Goal: Task Accomplishment & Management: Complete application form

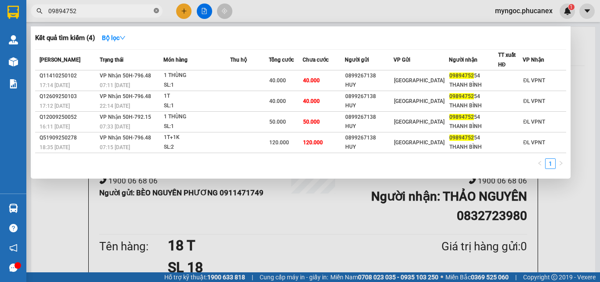
click at [155, 12] on icon "close-circle" at bounding box center [156, 10] width 5 height 5
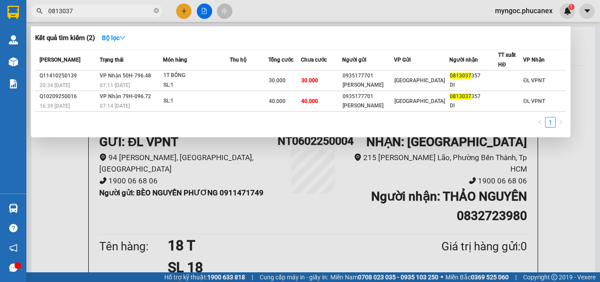
type input "0813037"
click at [156, 7] on span at bounding box center [156, 11] width 5 height 8
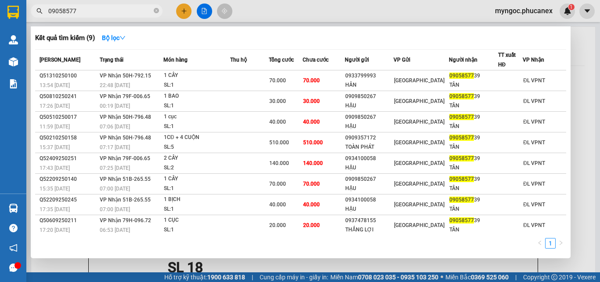
type input "09058577"
click at [156, 11] on icon "close-circle" at bounding box center [156, 10] width 5 height 5
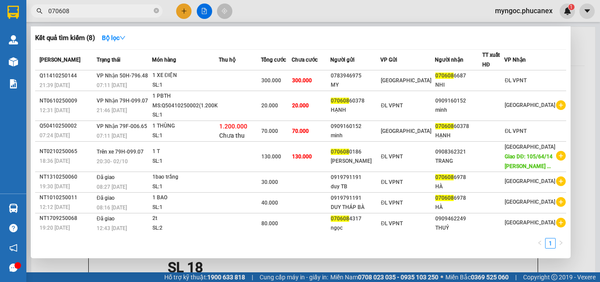
type input "070608"
click at [155, 11] on icon "close-circle" at bounding box center [156, 10] width 5 height 5
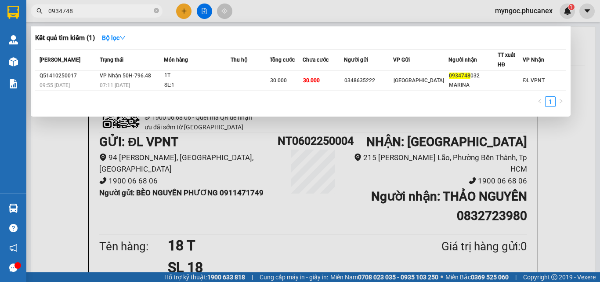
type input "0934748"
click at [154, 10] on icon "close-circle" at bounding box center [156, 10] width 5 height 5
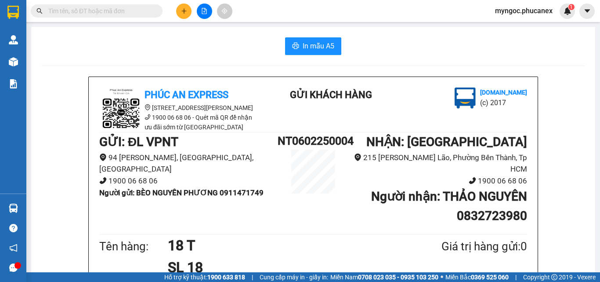
click at [130, 12] on input "text" at bounding box center [100, 11] width 104 height 10
paste input "Q11410250018"
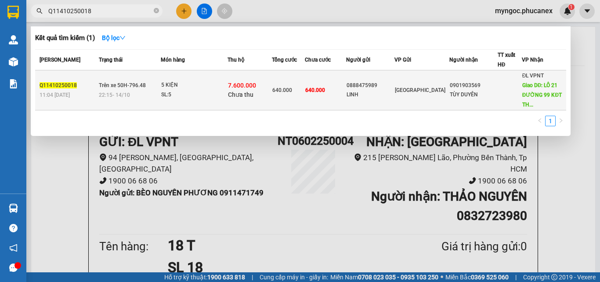
type input "Q11410250018"
click at [380, 99] on td "0888475989 LINH" at bounding box center [370, 90] width 48 height 40
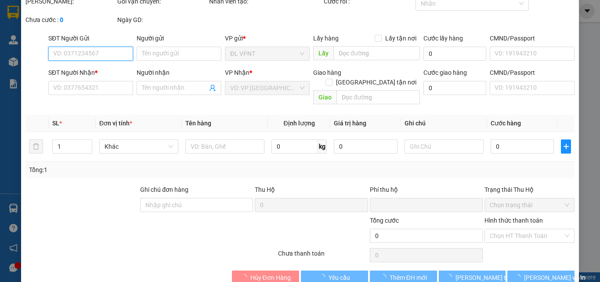
type input "0888475989"
type input "LINH"
type input "0901903569"
type input "TÙY DUYÊN"
type input "LÔ 21 ĐƯỜNG 99 KĐT [GEOGRAPHIC_DATA]"
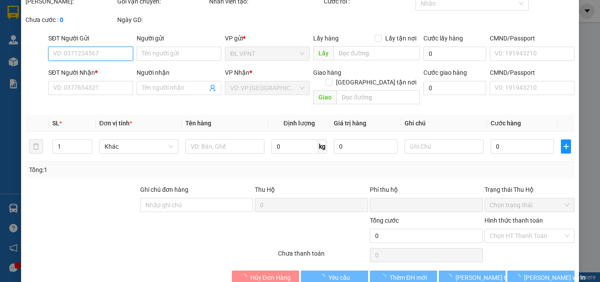
type input "150.000"
type input "7.600.000"
type input "0"
type input "640.000"
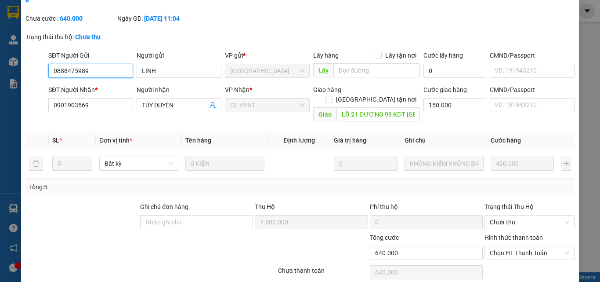
scroll to position [76, 0]
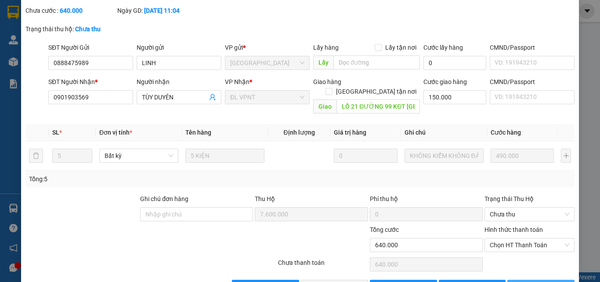
click at [547, 281] on span "[PERSON_NAME] và In" at bounding box center [554, 287] width 61 height 10
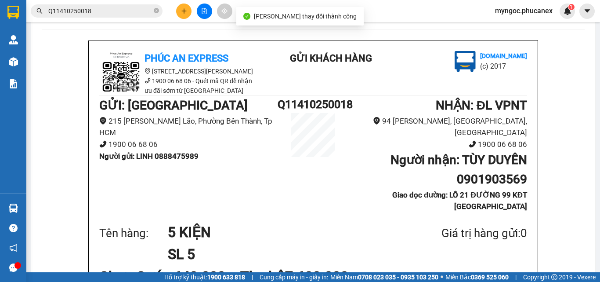
scroll to position [88, 0]
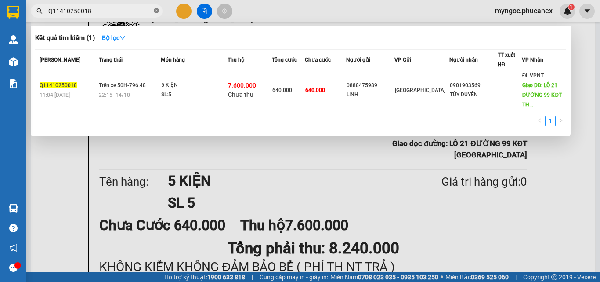
click at [156, 11] on icon "close-circle" at bounding box center [156, 10] width 5 height 5
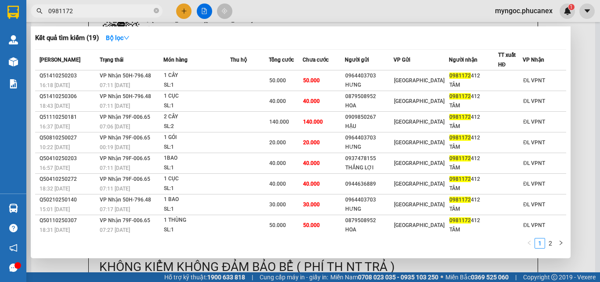
type input "0981172"
click at [155, 10] on icon "close-circle" at bounding box center [156, 10] width 5 height 5
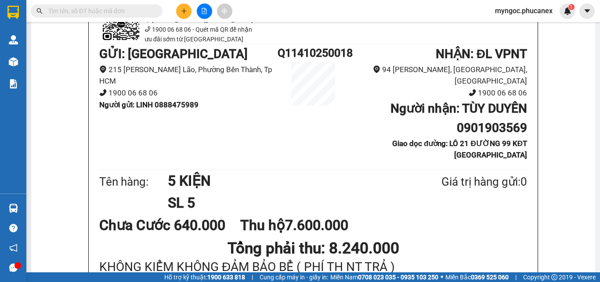
click at [109, 9] on input "text" at bounding box center [100, 11] width 104 height 10
paste input "938153762"
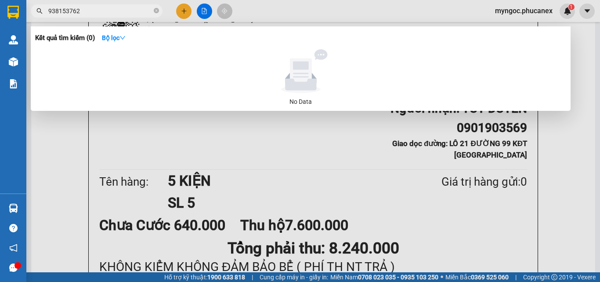
click at [53, 11] on input "938153762" at bounding box center [100, 11] width 104 height 10
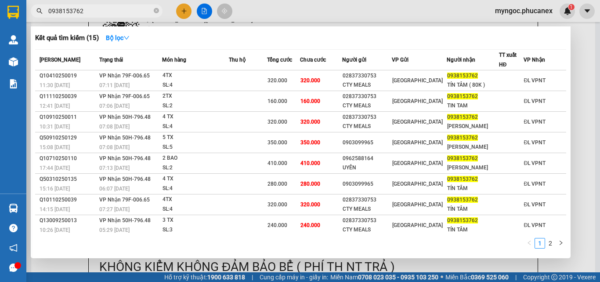
type input "0938153762"
click at [155, 7] on span at bounding box center [156, 11] width 5 height 8
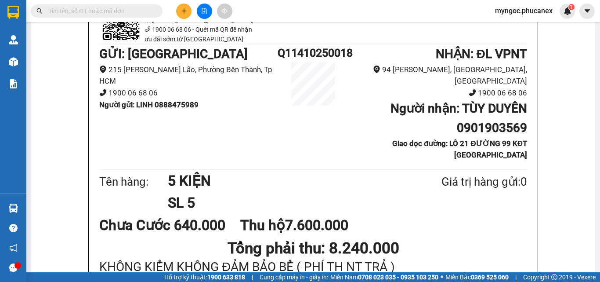
click at [116, 11] on input "text" at bounding box center [100, 11] width 104 height 10
paste input "Q11310250041"
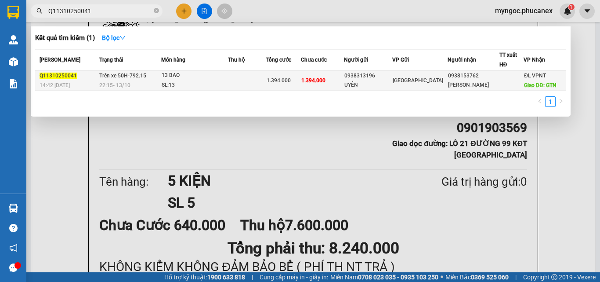
type input "Q11310250041"
click at [344, 83] on td "1.394.000" at bounding box center [322, 80] width 43 height 21
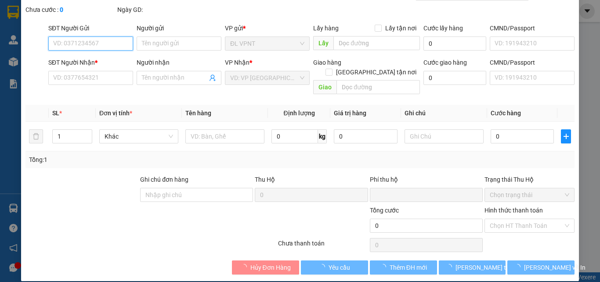
type input "0938313196"
type input "UYÊN"
type input "0938153762"
type input "[PERSON_NAME]"
type input "GTN"
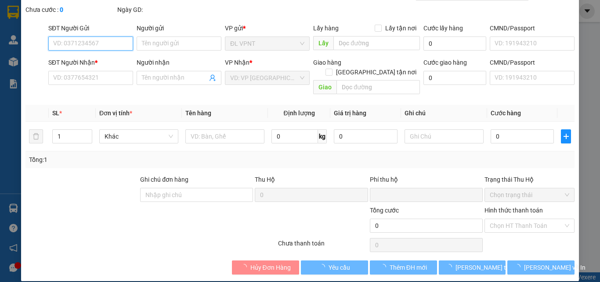
type input "250.000"
type input "0"
type input "1.394.000"
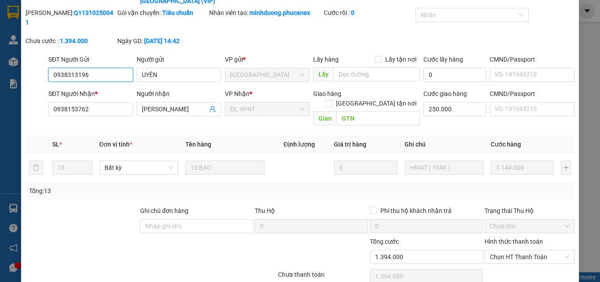
scroll to position [57, 0]
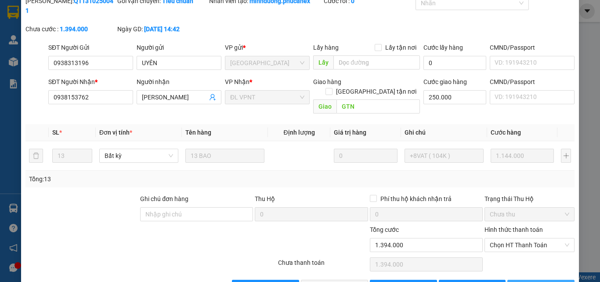
click at [526, 279] on button "[PERSON_NAME] và In" at bounding box center [540, 286] width 67 height 14
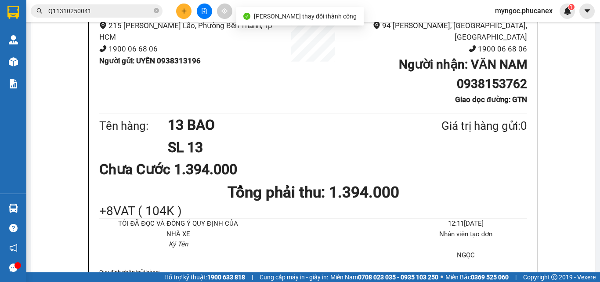
scroll to position [88, 0]
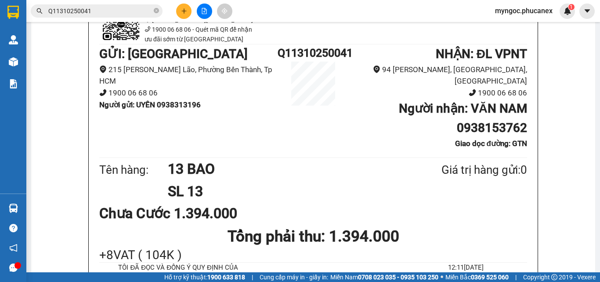
click at [137, 142] on div "GỬI : ĐL Quận 1 215 [PERSON_NAME], [GEOGRAPHIC_DATA], Tp HCM 1900 06 68 06 Ngườ…" at bounding box center [313, 99] width 428 height 111
drag, startPoint x: 341, startPoint y: 162, endPoint x: 325, endPoint y: 203, distance: 44.5
click at [341, 162] on h1 "13 BAO" at bounding box center [283, 169] width 231 height 22
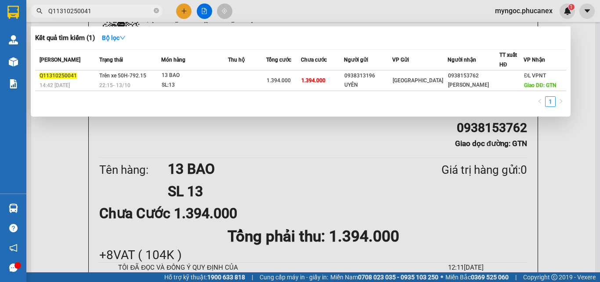
drag, startPoint x: 97, startPoint y: 9, endPoint x: 47, endPoint y: 11, distance: 49.7
click at [47, 11] on span "Q11310250041" at bounding box center [97, 10] width 132 height 13
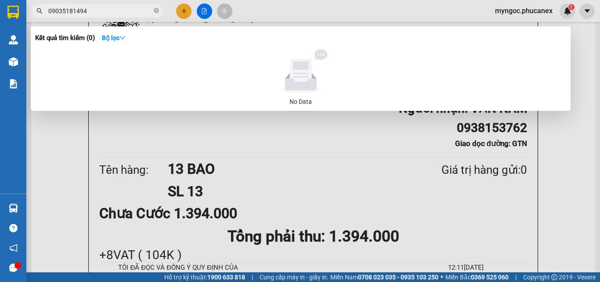
drag, startPoint x: 93, startPoint y: 9, endPoint x: 30, endPoint y: 11, distance: 62.8
click at [30, 11] on div "09035181494" at bounding box center [85, 10] width 171 height 13
click at [94, 9] on input "09035181494" at bounding box center [100, 11] width 104 height 10
drag, startPoint x: 102, startPoint y: 12, endPoint x: 46, endPoint y: 12, distance: 56.2
click at [46, 12] on span "09035181494" at bounding box center [97, 10] width 132 height 13
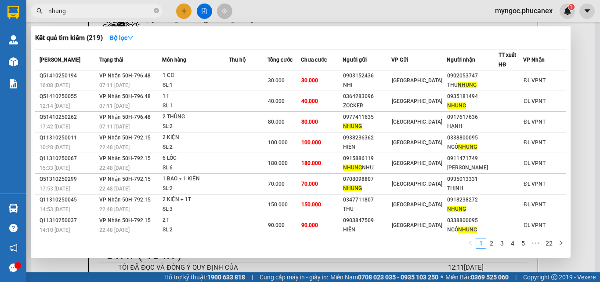
type input "nhung"
click at [154, 10] on icon "close-circle" at bounding box center [156, 10] width 5 height 5
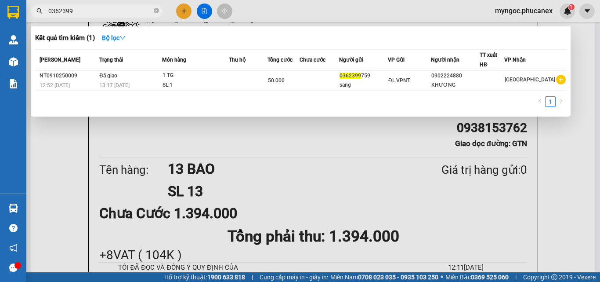
type input "0362399"
click at [156, 10] on icon "close-circle" at bounding box center [156, 10] width 5 height 5
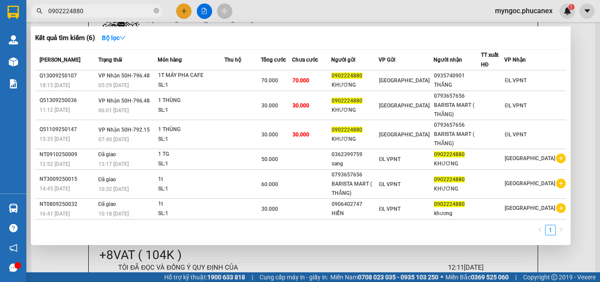
type input "0902224880"
